Goal: Find specific page/section: Find specific page/section

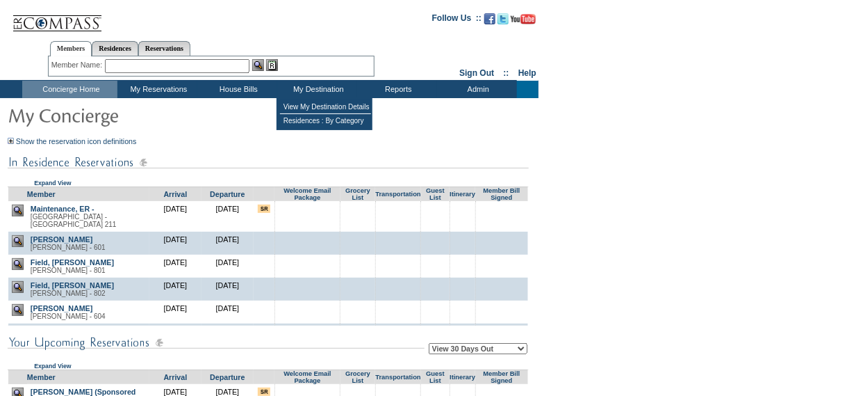
click at [318, 91] on td "My Destination" at bounding box center [317, 89] width 80 height 17
click at [318, 106] on td "View My Destination Details" at bounding box center [325, 107] width 91 height 14
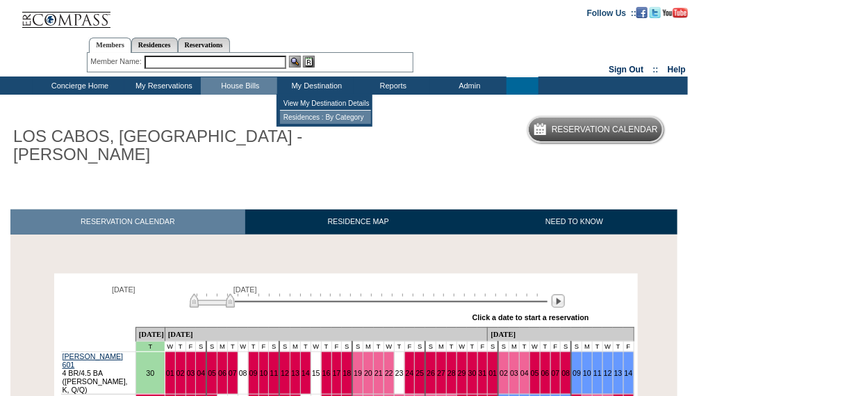
click at [307, 117] on td "Residences : By Category" at bounding box center [325, 117] width 91 height 13
